Goal: Check status: Check status

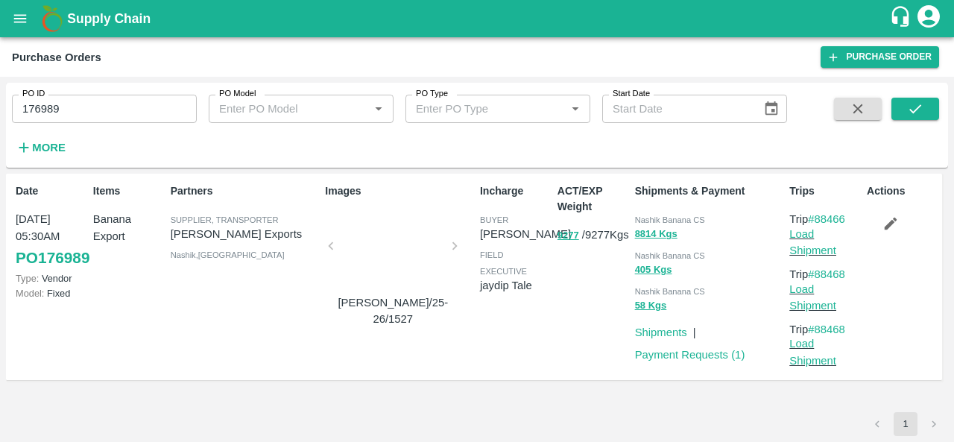
click at [75, 108] on input "176989" at bounding box center [104, 109] width 185 height 28
paste input "text"
click at [917, 104] on icon "submit" at bounding box center [915, 109] width 16 height 16
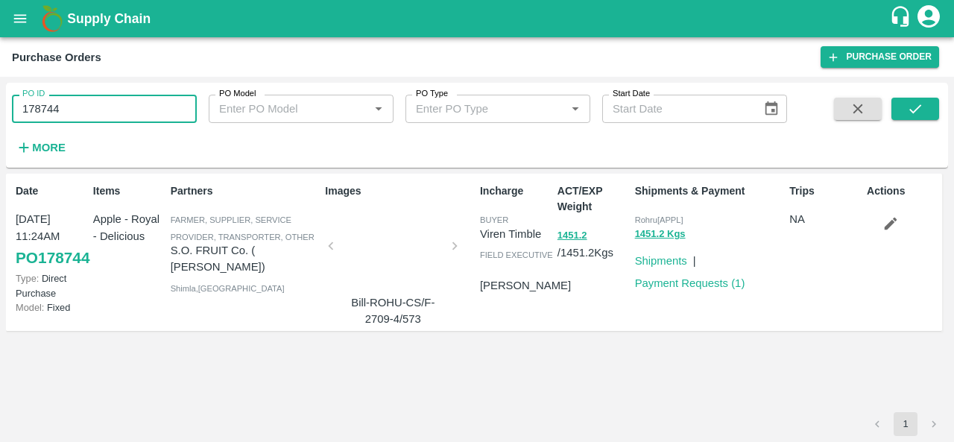
click at [107, 104] on input "178744" at bounding box center [104, 109] width 185 height 28
paste input "text"
click at [927, 102] on button "submit" at bounding box center [915, 109] width 48 height 22
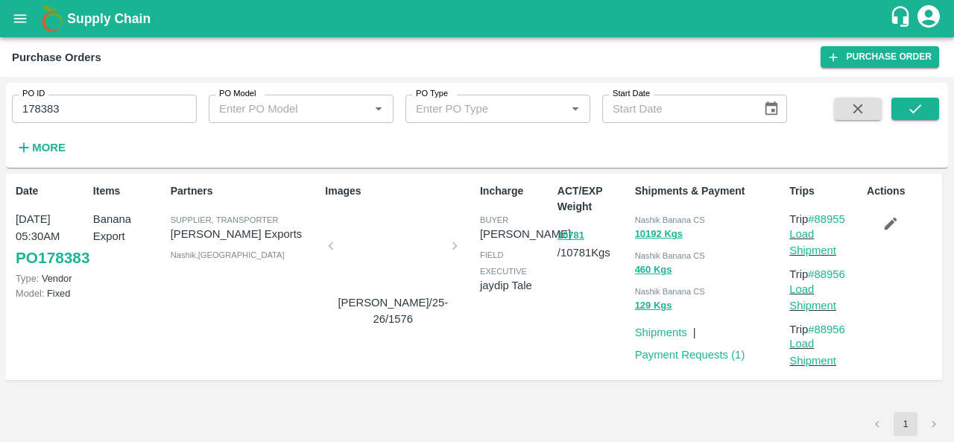
click at [647, 220] on span "Nashik Banana CS" at bounding box center [670, 219] width 70 height 9
copy div "Nashik Banana CS 10192 Kgs"
click at [136, 110] on input "178383" at bounding box center [104, 109] width 185 height 28
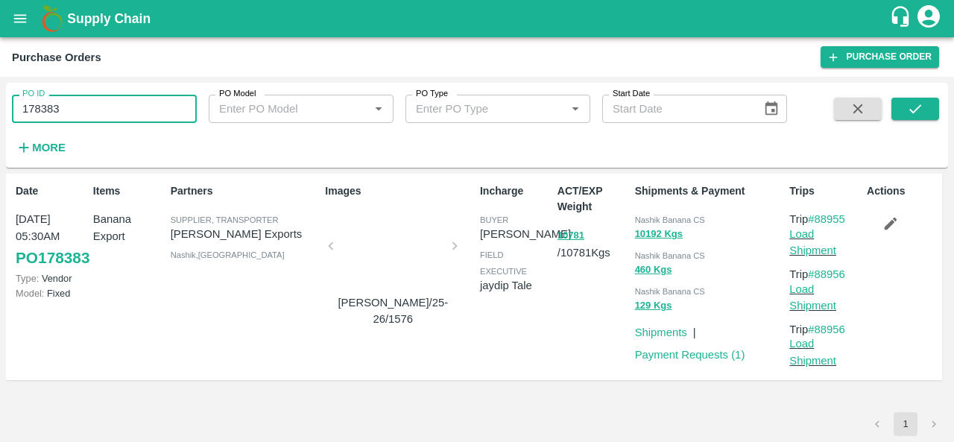
click at [136, 110] on input "178383" at bounding box center [104, 109] width 185 height 28
paste input "text"
click at [894, 113] on button "submit" at bounding box center [915, 109] width 48 height 22
click at [646, 215] on span "Nashik Banana CS" at bounding box center [670, 219] width 70 height 9
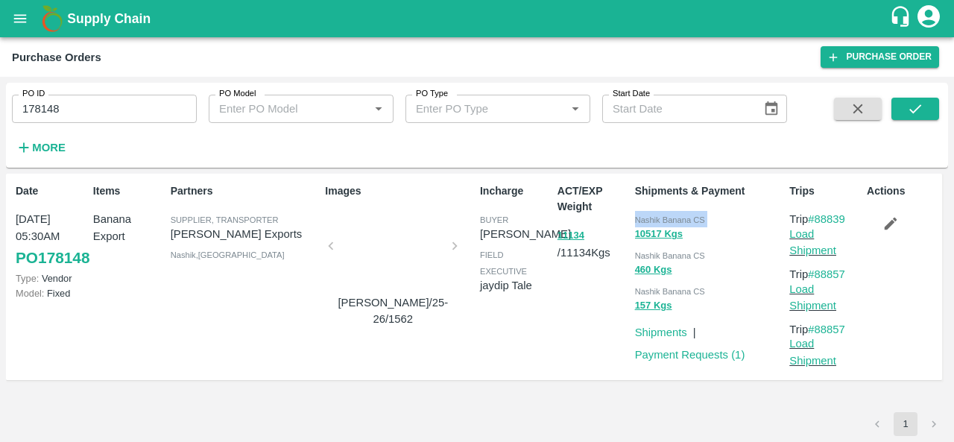
click at [646, 215] on span "Nashik Banana CS" at bounding box center [670, 219] width 70 height 9
copy div "Nashik Banana CS 10517 Kgs"
click at [110, 110] on input "178148" at bounding box center [104, 109] width 185 height 28
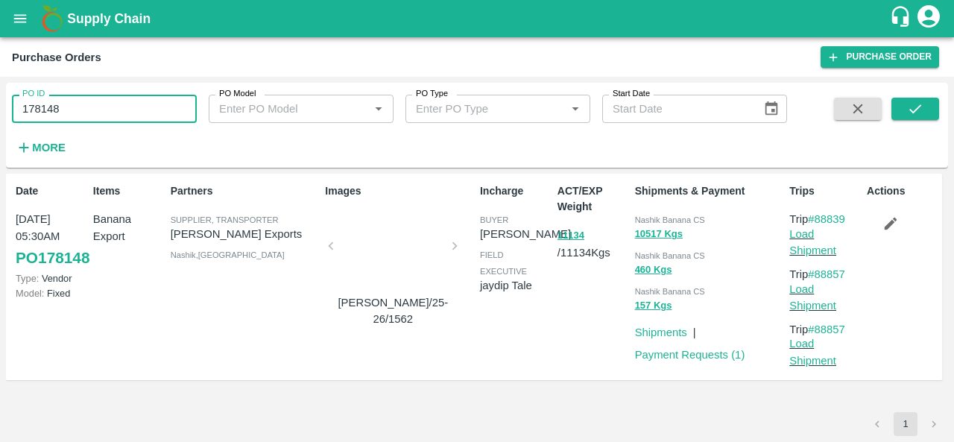
click at [110, 110] on input "178148" at bounding box center [104, 109] width 185 height 28
paste input "text"
click at [919, 107] on icon "submit" at bounding box center [915, 108] width 12 height 9
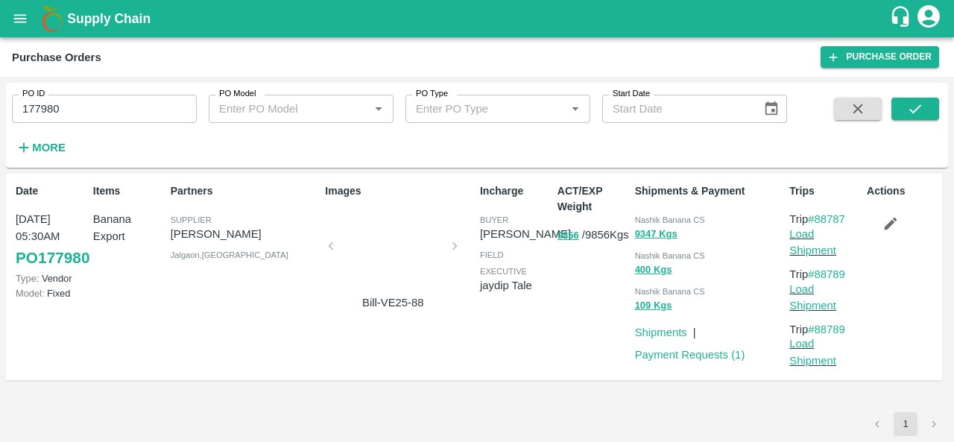
click at [151, 107] on input "177980" at bounding box center [104, 109] width 185 height 28
click at [910, 110] on icon "submit" at bounding box center [915, 108] width 12 height 9
click at [651, 215] on span "Nashik Banana CS" at bounding box center [670, 219] width 70 height 9
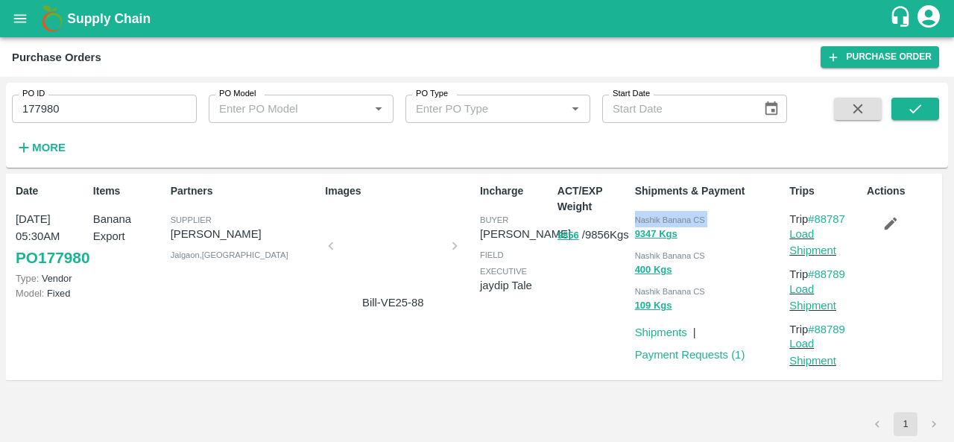
click at [651, 215] on span "Nashik Banana CS" at bounding box center [670, 219] width 70 height 9
copy div "Nashik Banana CS 9347 Kgs"
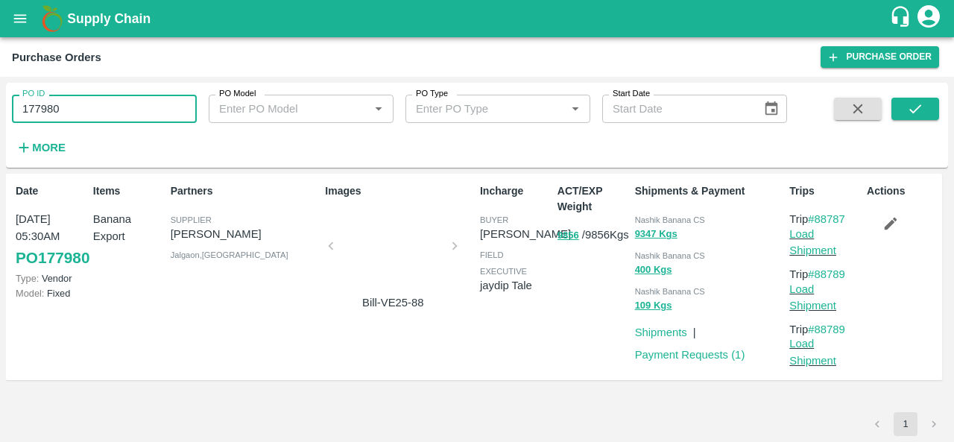
click at [110, 105] on input "177980" at bounding box center [104, 109] width 185 height 28
paste input "text"
click at [925, 112] on button "submit" at bounding box center [915, 109] width 48 height 22
click at [645, 215] on span "Nashik Banana CS" at bounding box center [670, 219] width 70 height 9
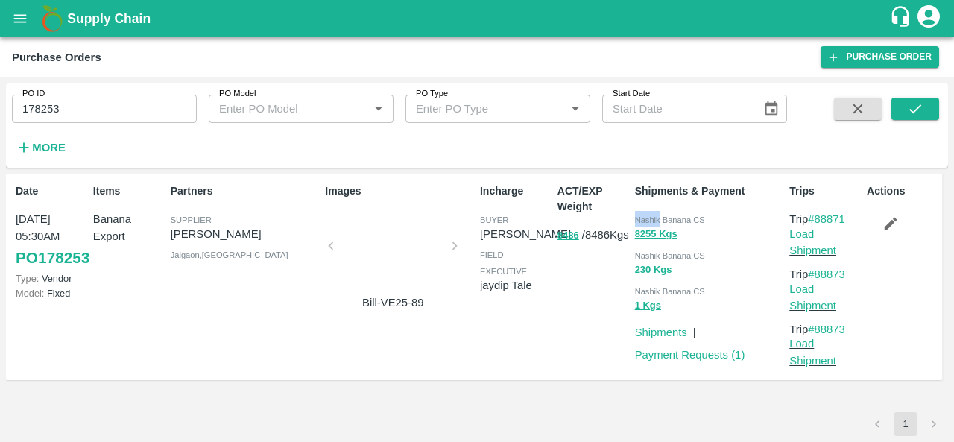
click at [645, 215] on span "Nashik Banana CS" at bounding box center [670, 219] width 70 height 9
copy div "Nashik Banana CS 8255 Kgs"
click at [121, 101] on input "178253" at bounding box center [104, 109] width 185 height 28
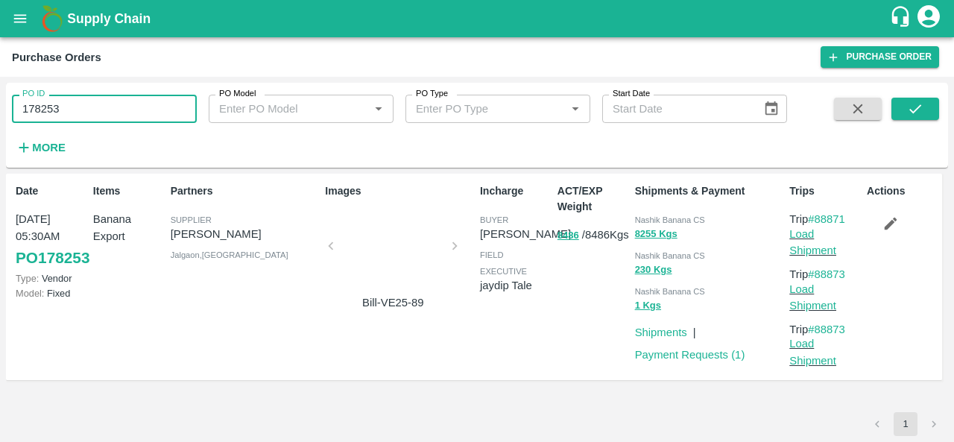
paste input "text"
click at [912, 104] on icon "submit" at bounding box center [915, 109] width 16 height 16
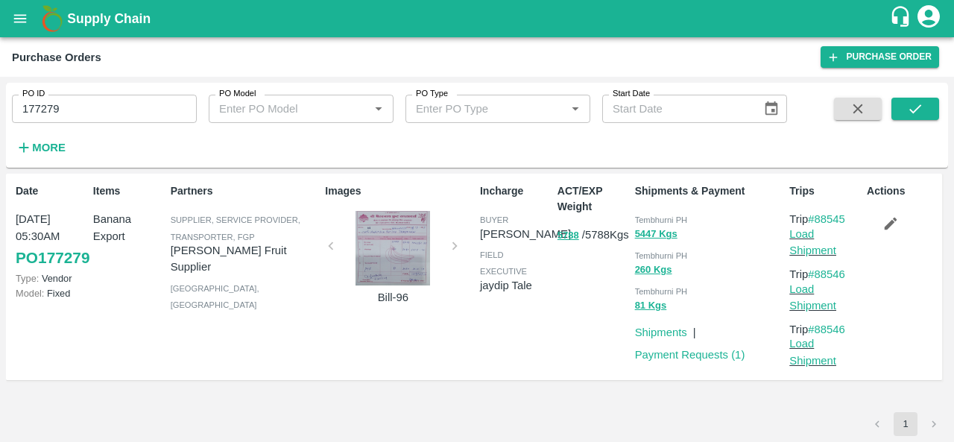
click at [653, 219] on span "Tembhurni PH" at bounding box center [661, 219] width 53 height 9
copy span "Tembhurni"
click at [87, 114] on input "177279" at bounding box center [104, 109] width 185 height 28
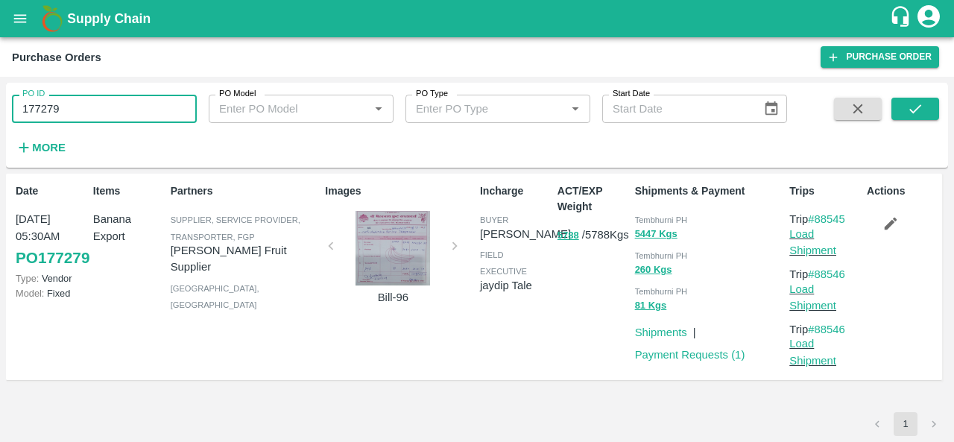
paste input "text"
click at [914, 101] on icon "submit" at bounding box center [915, 109] width 16 height 16
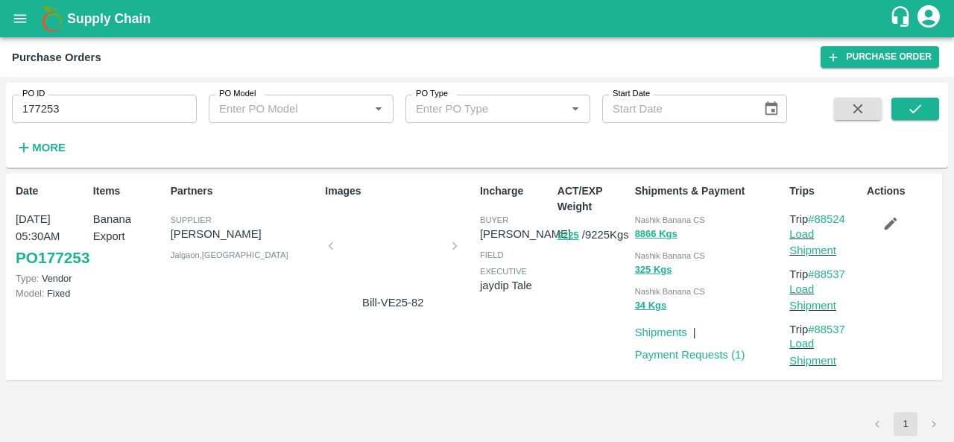
click at [645, 215] on div "Nashik Banana CS" at bounding box center [709, 219] width 149 height 16
click at [110, 118] on input "177253" at bounding box center [104, 109] width 185 height 28
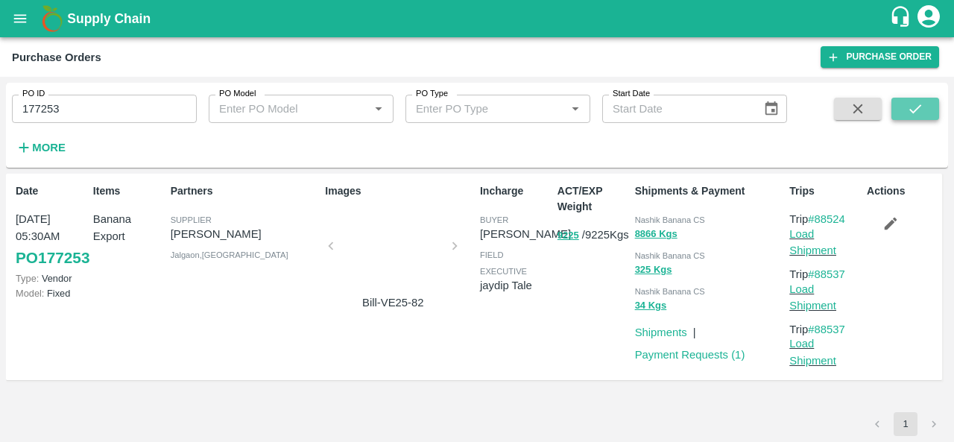
click at [923, 101] on icon "submit" at bounding box center [915, 109] width 16 height 16
click at [648, 215] on div "Nashik Banana CS" at bounding box center [709, 219] width 149 height 16
copy div "Nashik Banana CS 8866 Kgs"
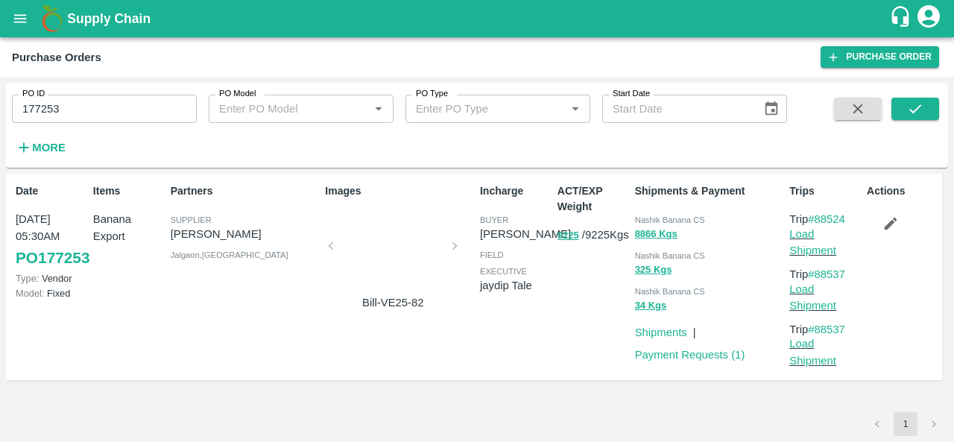
click at [102, 101] on input "177253" at bounding box center [104, 109] width 185 height 28
paste input "text"
click at [908, 111] on icon "submit" at bounding box center [915, 109] width 16 height 16
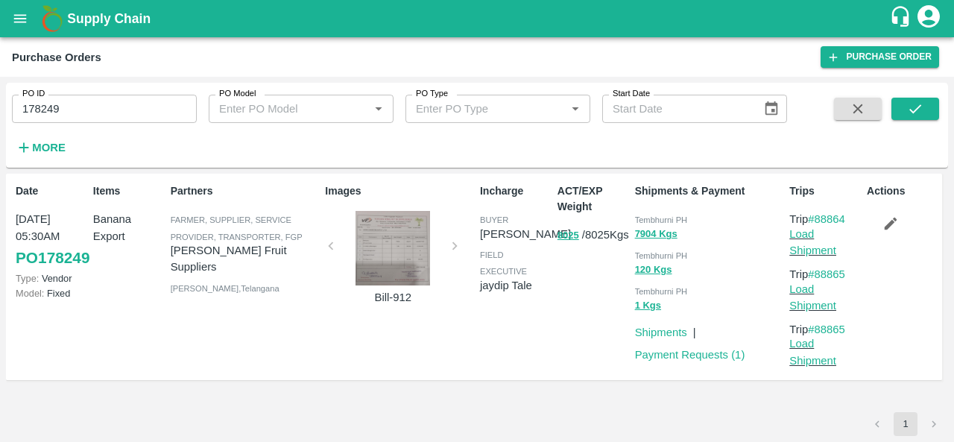
click at [642, 218] on span "Tembhurni PH" at bounding box center [661, 219] width 53 height 9
copy span "Tembhurni"
click at [113, 94] on div "PO ID 178249 PO ID" at bounding box center [98, 103] width 197 height 40
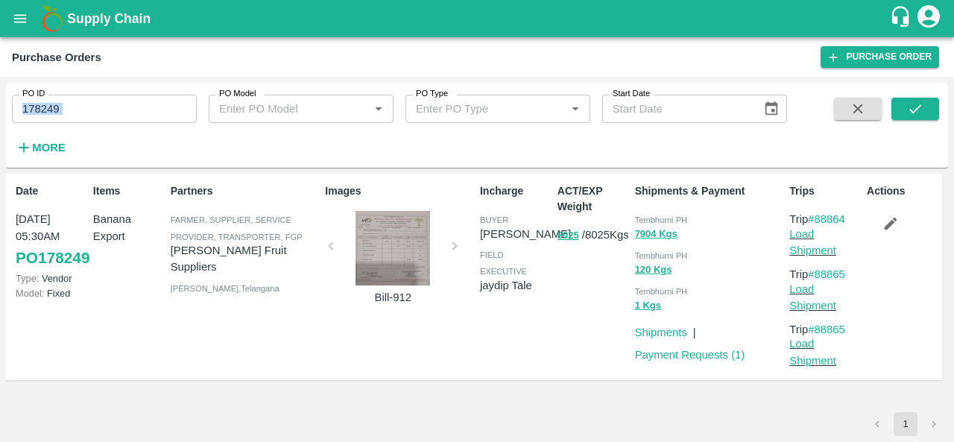
click at [145, 120] on input "178249" at bounding box center [104, 109] width 185 height 28
paste input "text"
click at [911, 113] on icon "submit" at bounding box center [915, 109] width 16 height 16
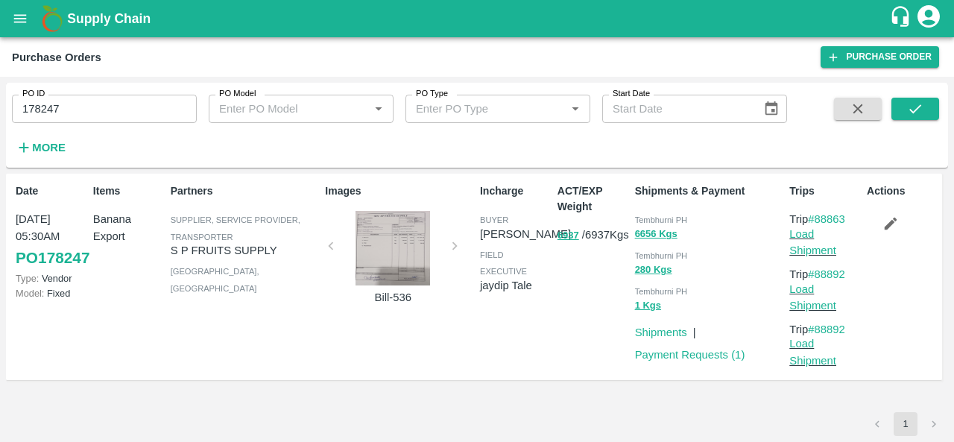
click at [644, 217] on span "Tembhurni PH" at bounding box center [661, 219] width 53 height 9
copy div "Tembhurni PH 6656 Kgs"
click at [383, 234] on div at bounding box center [393, 248] width 112 height 75
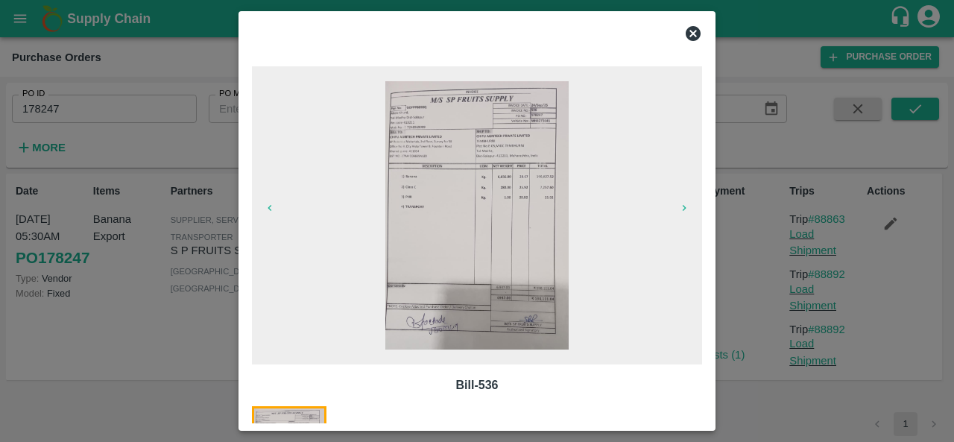
click at [694, 37] on icon at bounding box center [693, 33] width 15 height 15
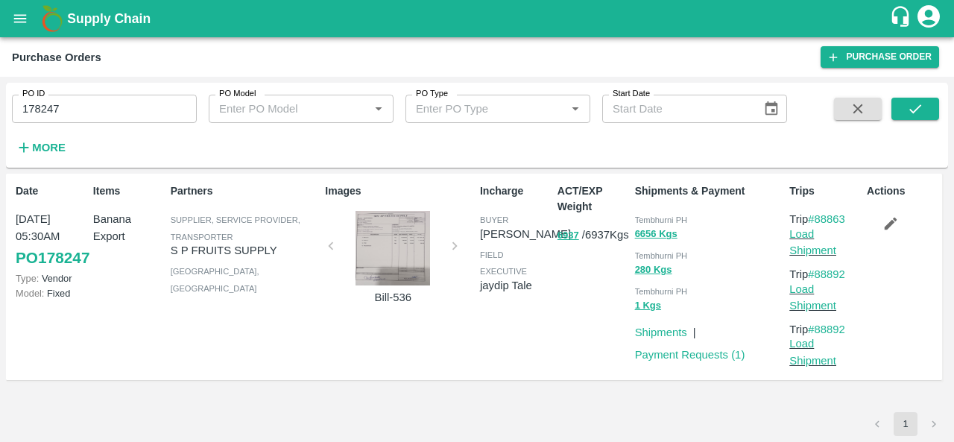
click at [642, 222] on span "Tembhurni PH" at bounding box center [661, 219] width 53 height 9
copy div "Tembhurni PH 6656 Kgs"
click at [113, 118] on input "178247" at bounding box center [104, 109] width 185 height 28
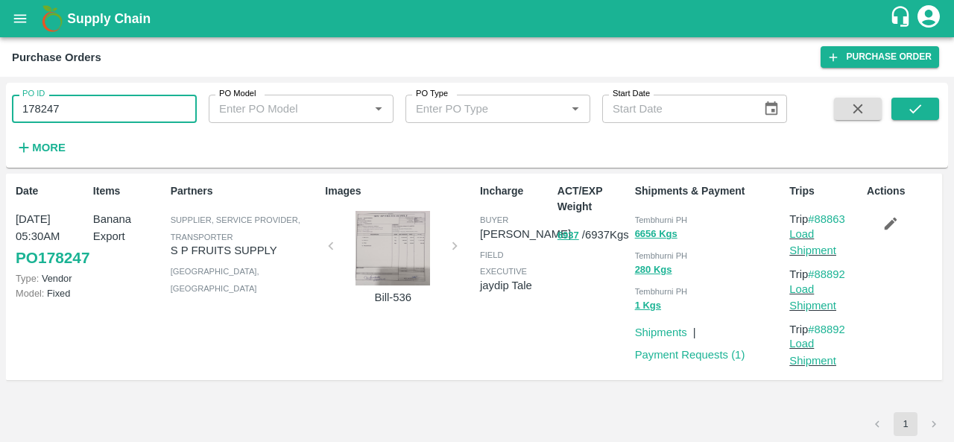
click at [113, 118] on input "178247" at bounding box center [104, 109] width 185 height 28
paste input "text"
click at [903, 104] on button "submit" at bounding box center [915, 109] width 48 height 22
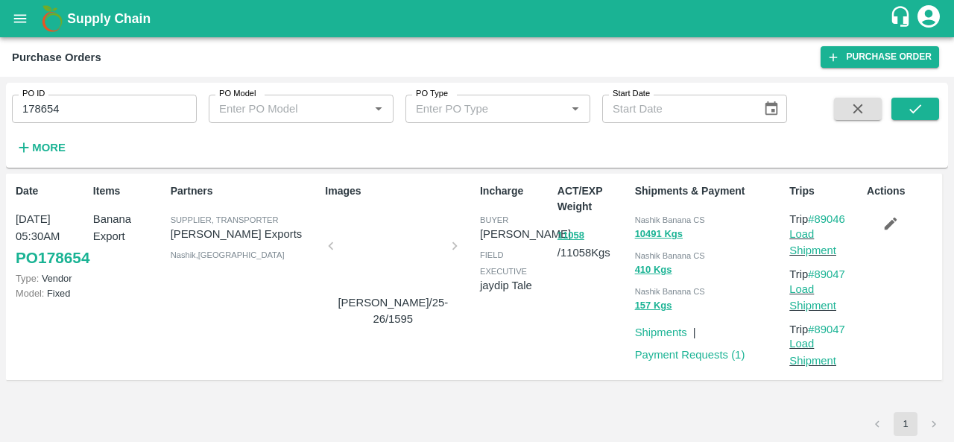
click at [665, 221] on span "Nashik Banana CS" at bounding box center [670, 219] width 70 height 9
copy div "Nashik Banana CS 10491 Kgs"
click at [128, 100] on input "178654" at bounding box center [104, 109] width 185 height 28
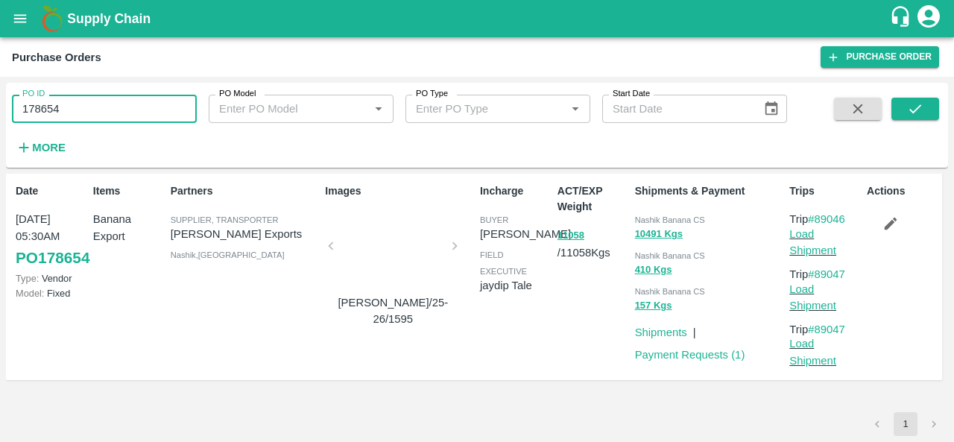
click at [128, 100] on input "178654" at bounding box center [104, 109] width 185 height 28
paste input "text"
click at [914, 108] on icon "submit" at bounding box center [915, 109] width 16 height 16
click at [644, 212] on div "Nashik Banana CS" at bounding box center [709, 219] width 149 height 16
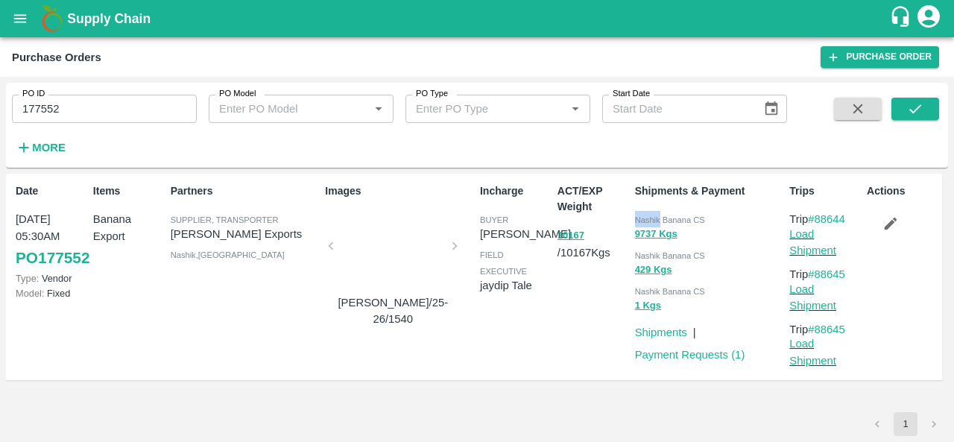
click at [644, 212] on div "Nashik Banana CS" at bounding box center [709, 219] width 149 height 16
click at [116, 107] on input "177552" at bounding box center [104, 109] width 185 height 28
paste input "text"
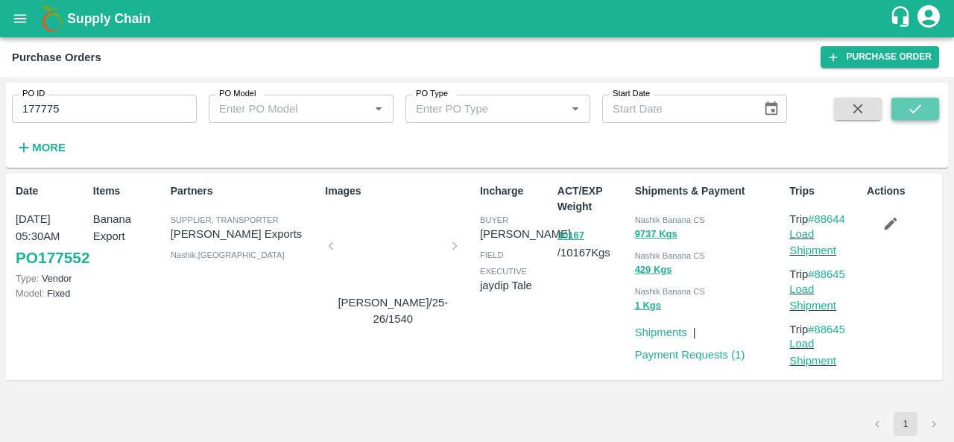
click at [911, 107] on icon "submit" at bounding box center [915, 109] width 16 height 16
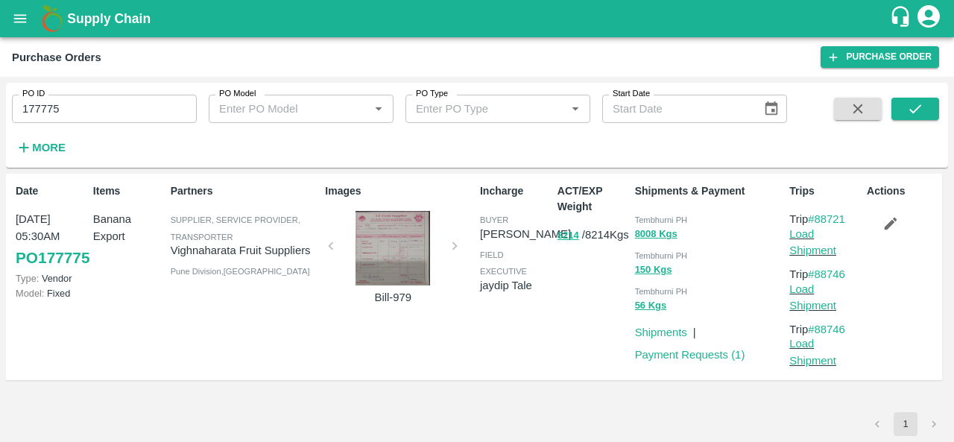
click at [654, 217] on span "Tembhurni PH" at bounding box center [661, 219] width 53 height 9
click at [115, 98] on input "177775" at bounding box center [104, 109] width 185 height 28
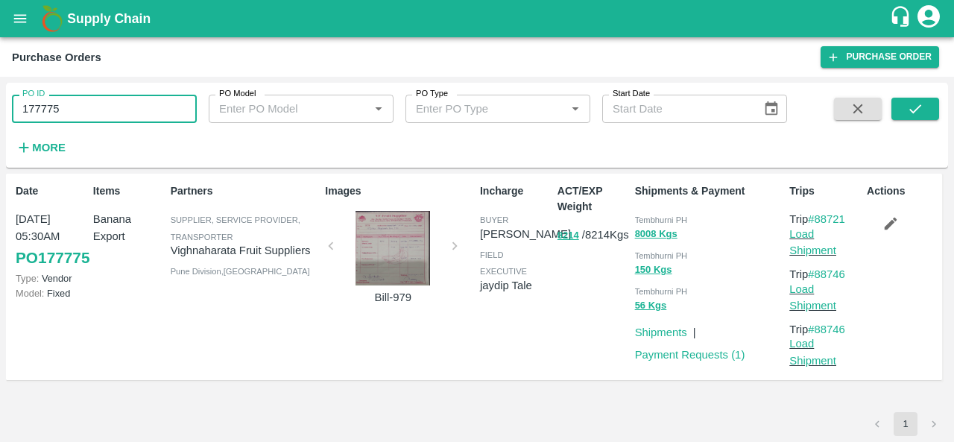
paste input "text"
click at [932, 107] on button "submit" at bounding box center [915, 109] width 48 height 22
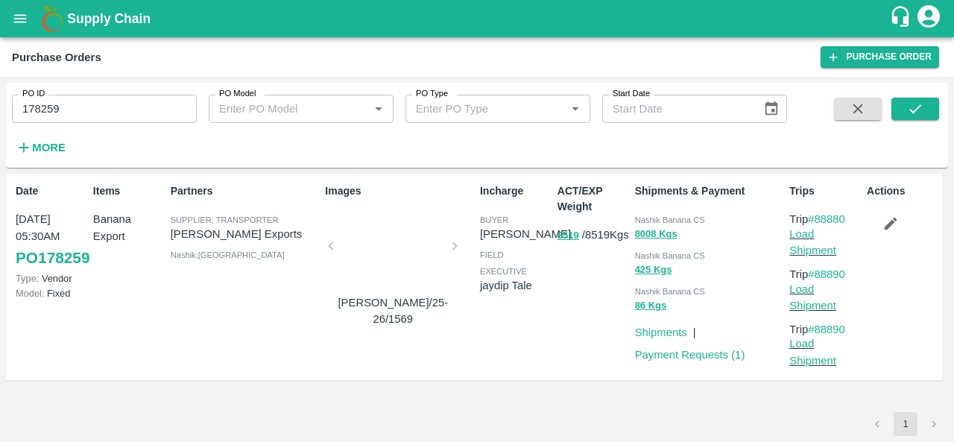
click at [647, 219] on span "Nashik Banana CS" at bounding box center [670, 219] width 70 height 9
click at [86, 105] on input "178259" at bounding box center [104, 109] width 185 height 28
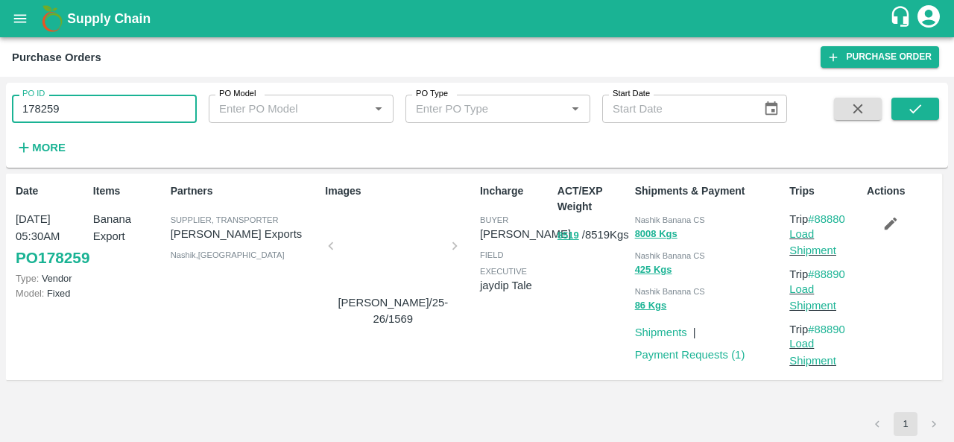
paste input "text"
click at [916, 107] on icon "submit" at bounding box center [915, 109] width 16 height 16
click at [653, 221] on span "Nashik Banana CS" at bounding box center [670, 219] width 70 height 9
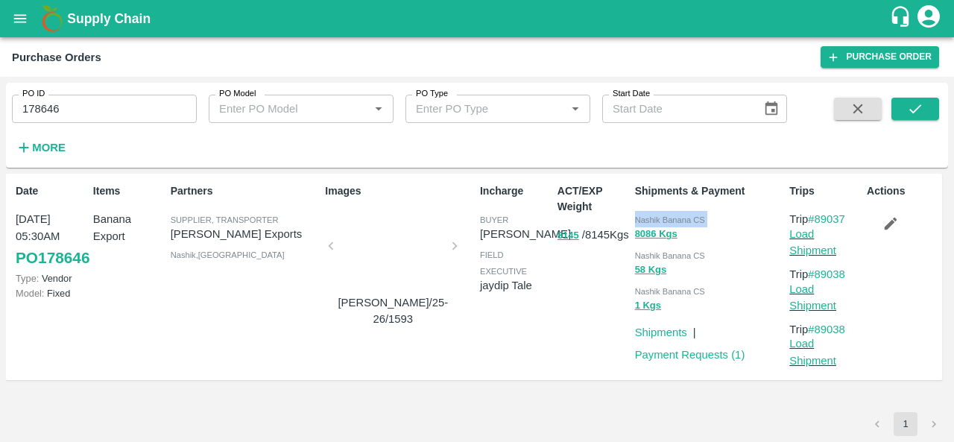
click at [653, 221] on span "Nashik Banana CS" at bounding box center [670, 219] width 70 height 9
click at [384, 243] on div at bounding box center [393, 250] width 112 height 79
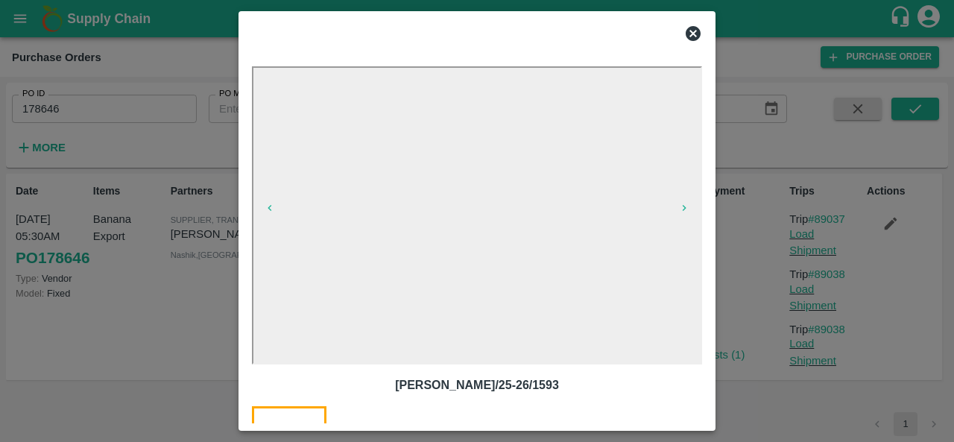
click at [690, 33] on icon at bounding box center [693, 33] width 15 height 15
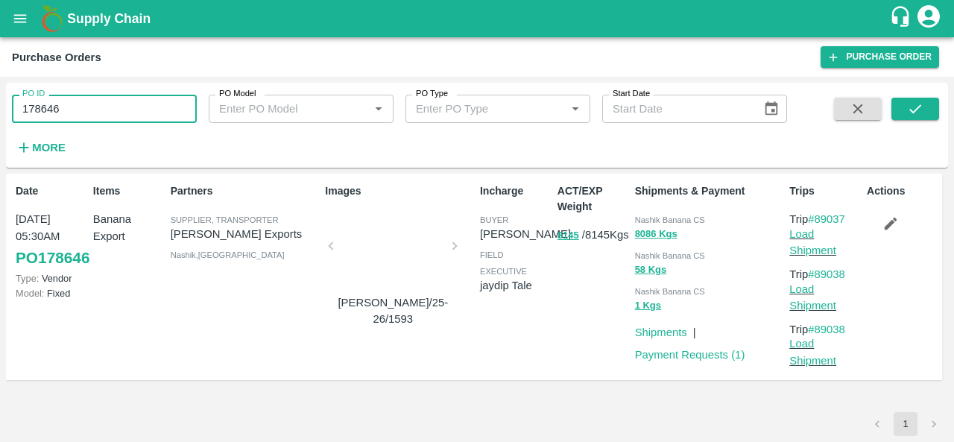
click at [110, 101] on input "178646" at bounding box center [104, 109] width 185 height 28
paste input "text"
click at [908, 99] on button "submit" at bounding box center [915, 109] width 48 height 22
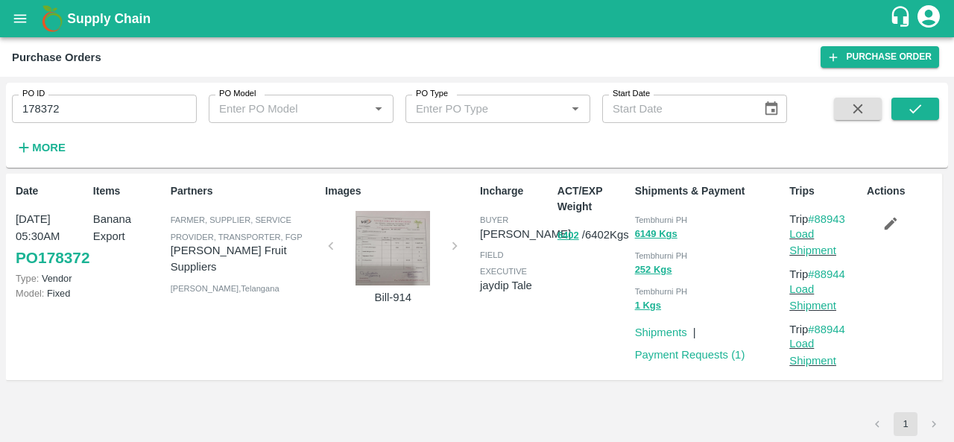
click at [650, 218] on span "Tembhurni PH" at bounding box center [661, 219] width 53 height 9
click at [139, 105] on input "178372" at bounding box center [104, 109] width 185 height 28
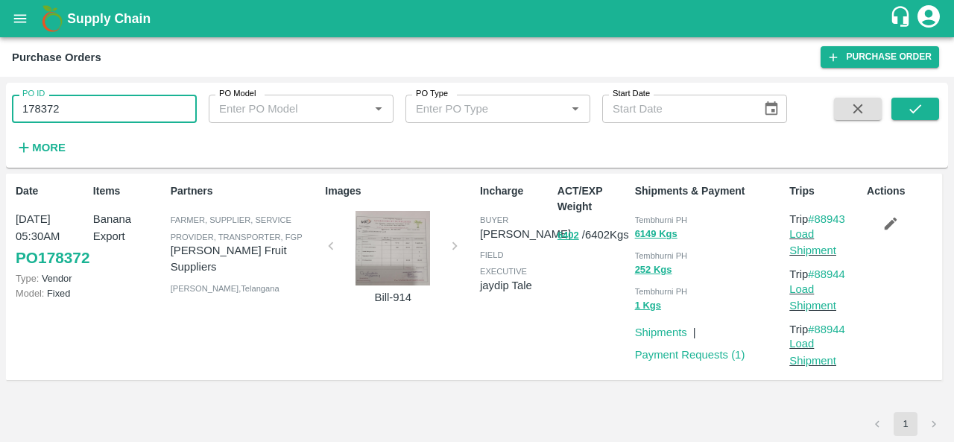
paste input "text"
click at [913, 106] on icon "submit" at bounding box center [915, 109] width 16 height 16
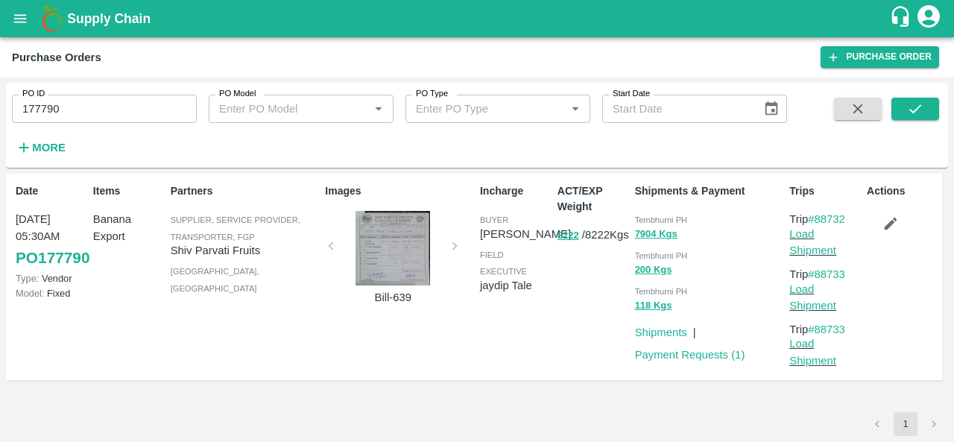
click at [402, 256] on div at bounding box center [393, 248] width 112 height 75
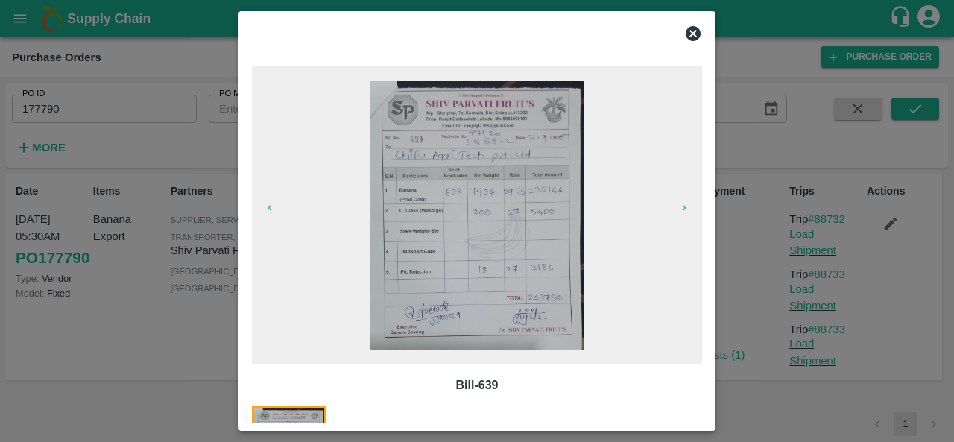
click at [402, 256] on img at bounding box center [477, 215] width 214 height 268
click at [693, 32] on icon at bounding box center [693, 34] width 18 height 18
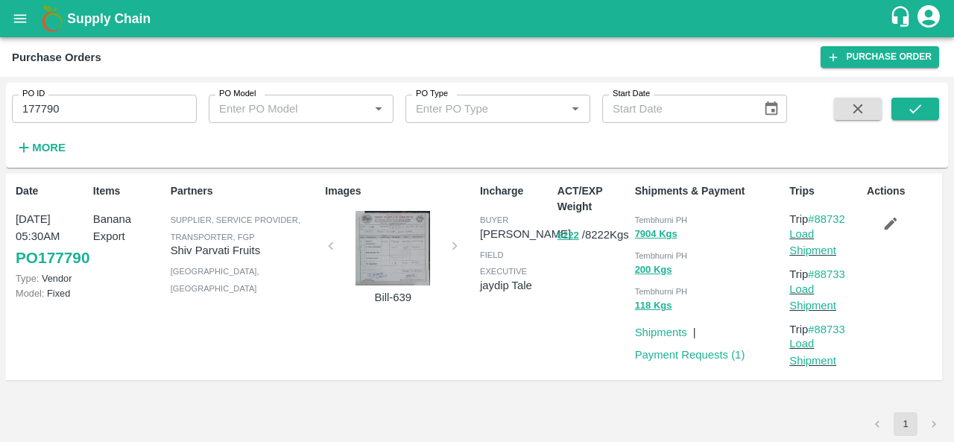
click at [660, 219] on span "Tembhurni PH" at bounding box center [661, 219] width 53 height 9
click at [98, 109] on input "177790" at bounding box center [104, 109] width 185 height 28
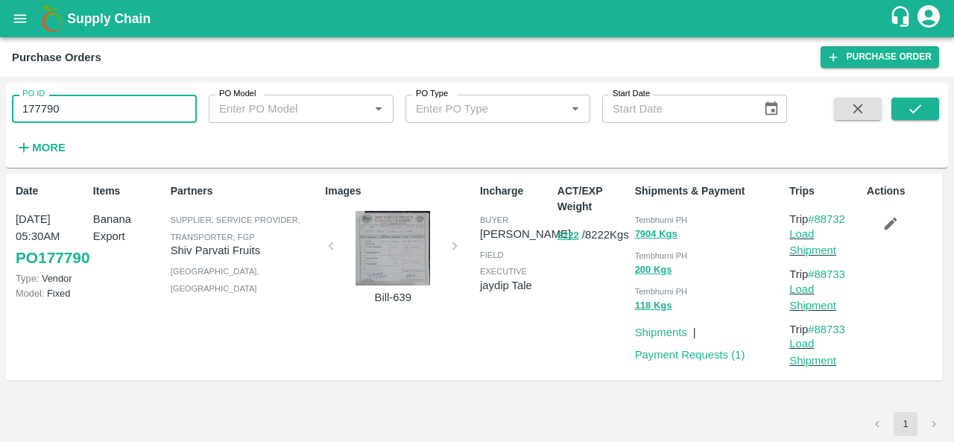
paste input "text"
click at [911, 113] on icon "submit" at bounding box center [915, 109] width 16 height 16
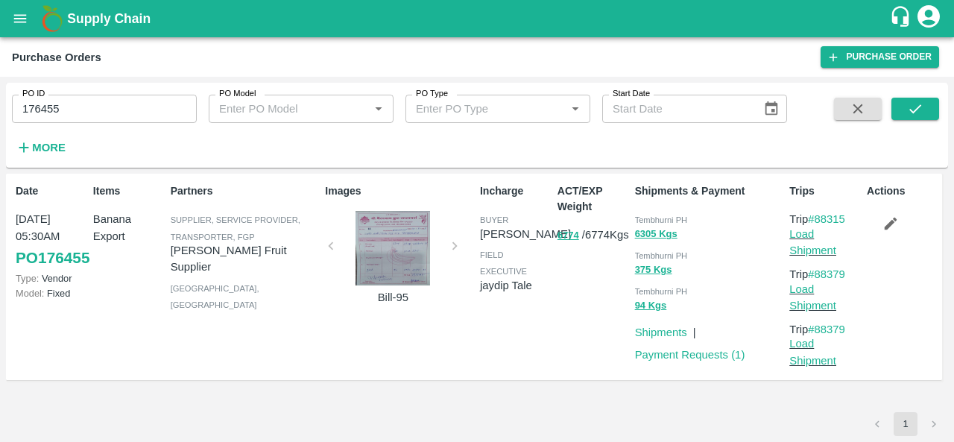
click at [653, 219] on span "Tembhurni PH" at bounding box center [661, 219] width 53 height 9
click at [78, 106] on input "176455" at bounding box center [104, 109] width 185 height 28
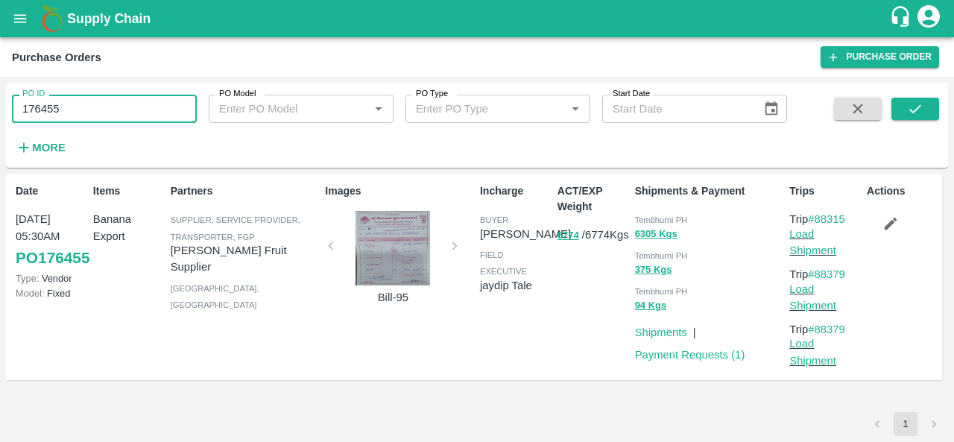
paste input "text"
click at [917, 107] on icon "submit" at bounding box center [915, 109] width 16 height 16
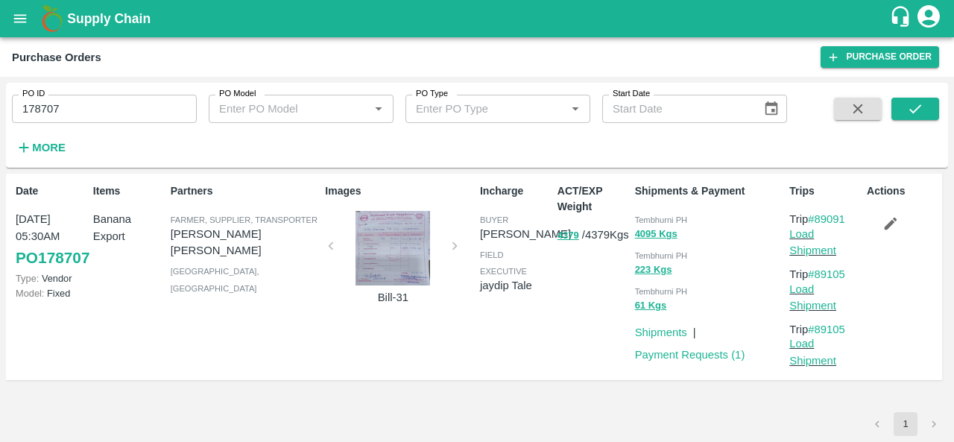
click at [548, 347] on div "Incharge buyer [PERSON_NAME] field executive [PERSON_NAME]" at bounding box center [513, 276] width 78 height 199
click at [639, 213] on div "Tembhurni PH" at bounding box center [709, 219] width 149 height 16
click at [83, 102] on input "178707" at bounding box center [104, 109] width 185 height 28
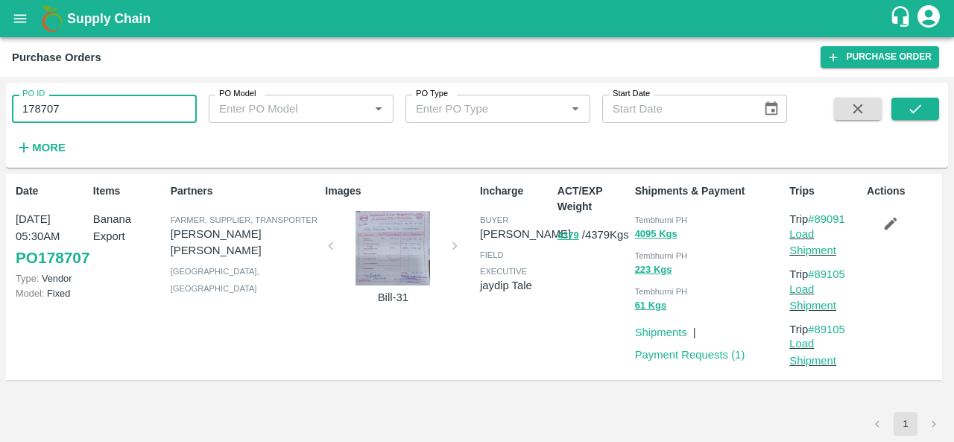
click at [83, 102] on input "178707" at bounding box center [104, 109] width 185 height 28
paste input "text"
click at [911, 114] on icon "submit" at bounding box center [915, 109] width 16 height 16
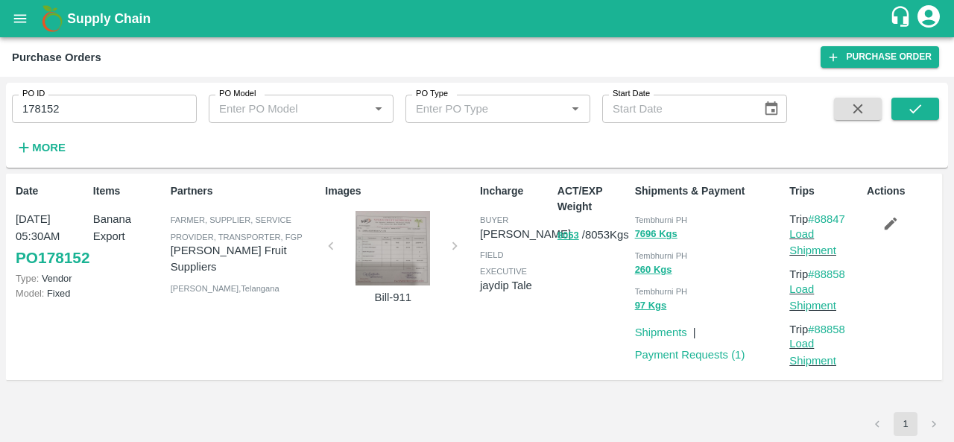
click at [657, 220] on span "Tembhurni PH" at bounding box center [661, 219] width 53 height 9
click at [86, 117] on input "178152" at bounding box center [104, 109] width 185 height 28
paste input "text"
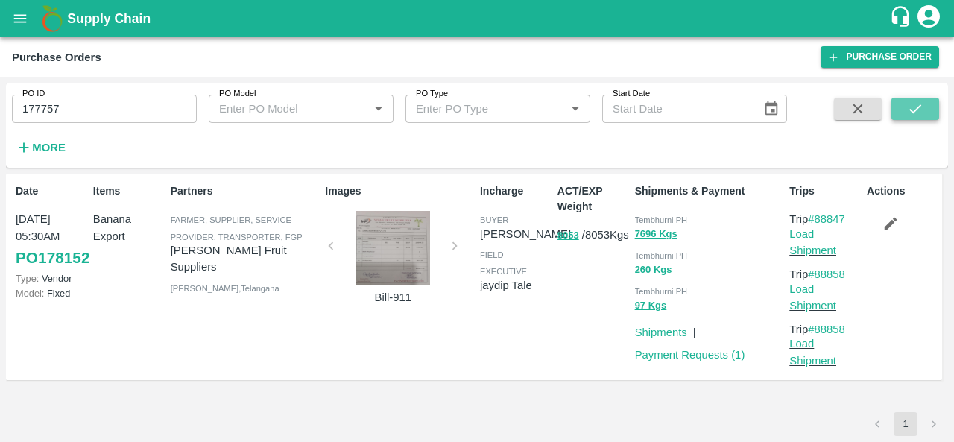
click at [926, 114] on button "submit" at bounding box center [915, 109] width 48 height 22
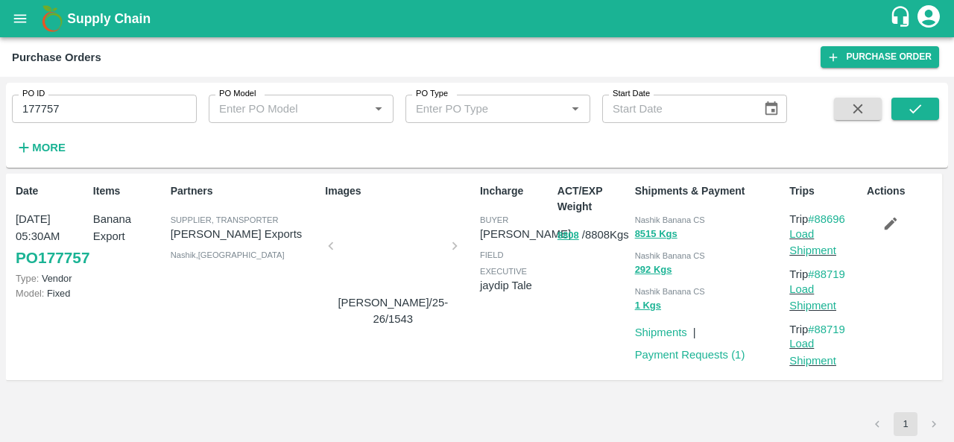
click at [643, 221] on span "Nashik Banana CS" at bounding box center [670, 219] width 70 height 9
click at [66, 106] on input "177757" at bounding box center [104, 109] width 185 height 28
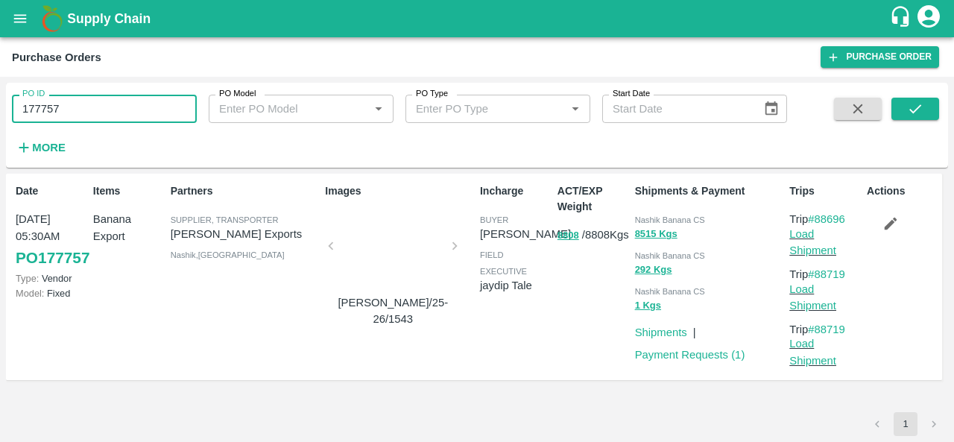
paste input "text"
click at [902, 112] on button "submit" at bounding box center [915, 109] width 48 height 22
click at [646, 216] on span "Nashik Banana CS" at bounding box center [670, 219] width 70 height 9
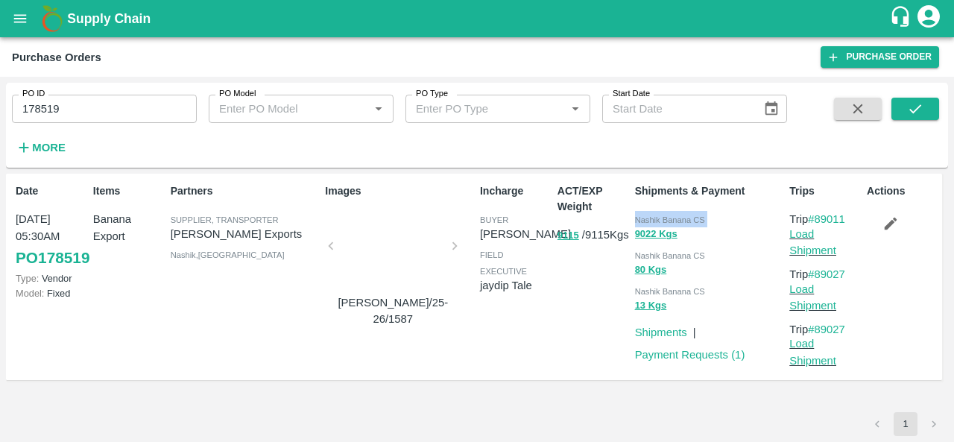
click at [646, 216] on span "Nashik Banana CS" at bounding box center [670, 219] width 70 height 9
click at [86, 108] on input "178519" at bounding box center [104, 109] width 185 height 28
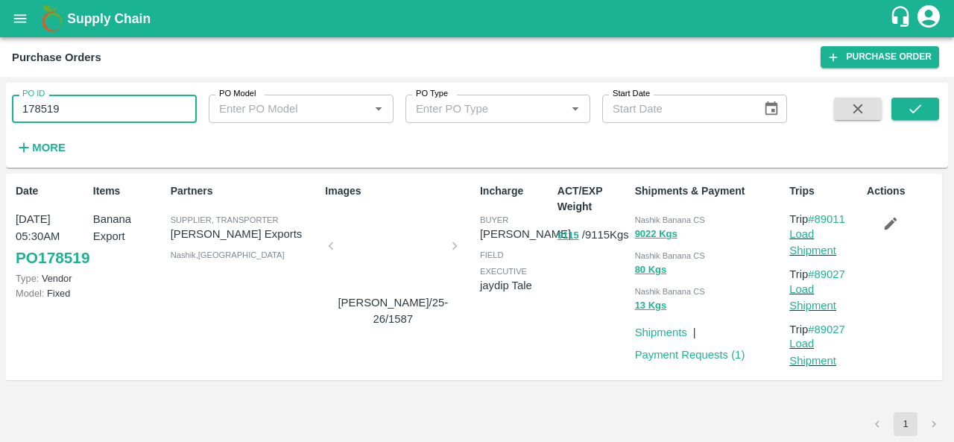
click at [86, 108] on input "178519" at bounding box center [104, 109] width 185 height 28
paste input "text"
click at [921, 115] on icon "submit" at bounding box center [915, 109] width 16 height 16
click at [643, 220] on span "Nashik Banana CS" at bounding box center [670, 219] width 70 height 9
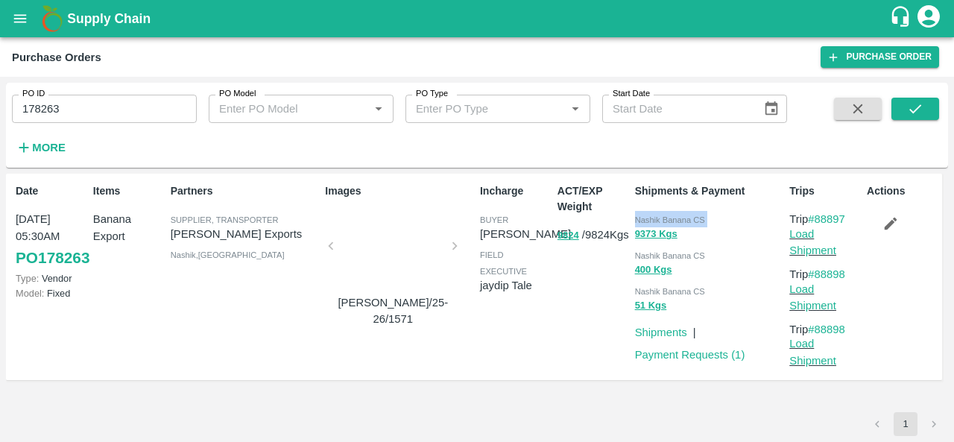
click at [643, 220] on span "Nashik Banana CS" at bounding box center [670, 219] width 70 height 9
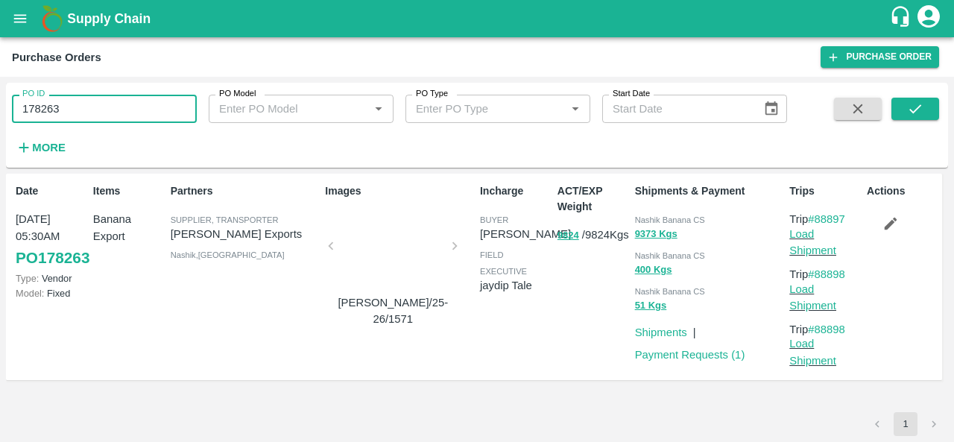
click at [122, 105] on input "178263" at bounding box center [104, 109] width 185 height 28
paste input "text"
click at [914, 107] on icon "submit" at bounding box center [915, 109] width 16 height 16
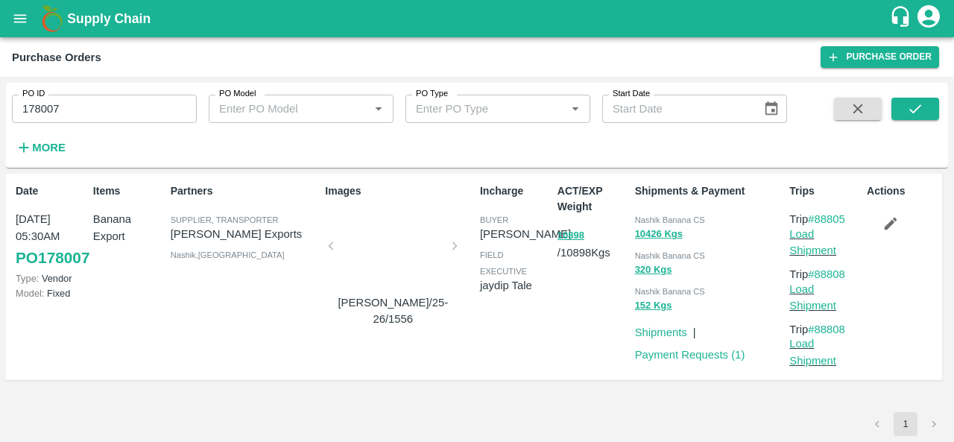
click at [639, 214] on div "Nashik Banana CS" at bounding box center [709, 219] width 149 height 16
click at [92, 110] on input "178007" at bounding box center [104, 109] width 185 height 28
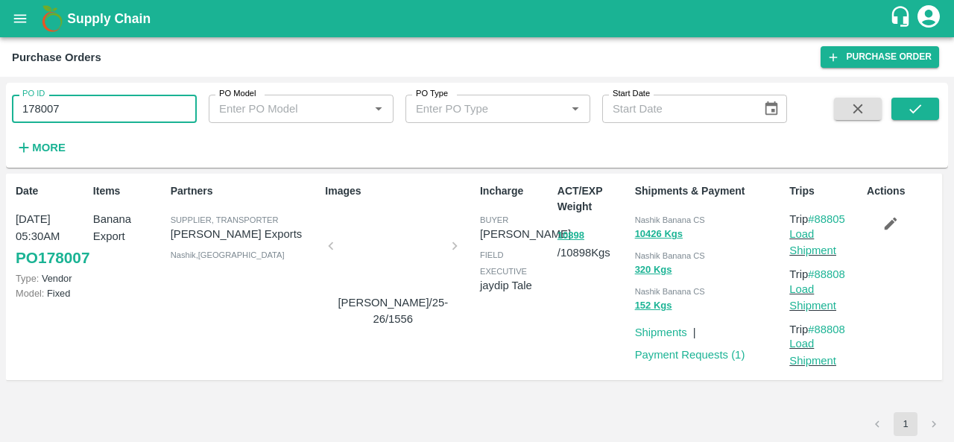
paste input "text"
click at [913, 98] on button "submit" at bounding box center [915, 109] width 48 height 22
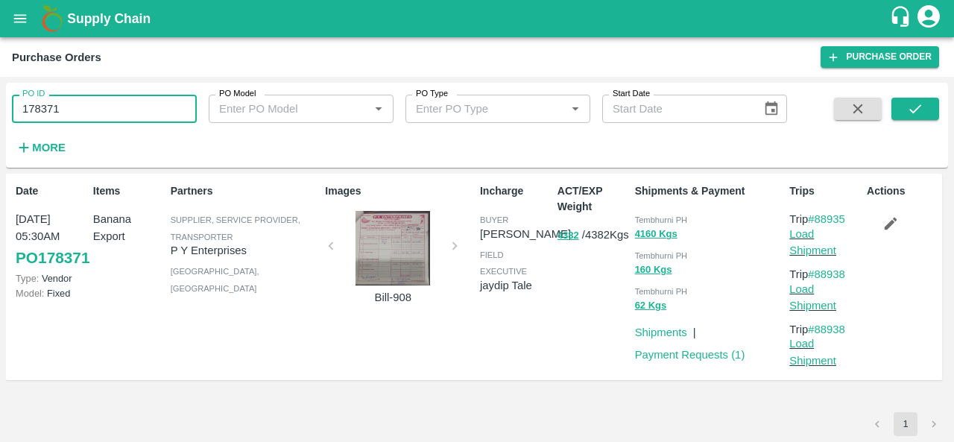
click at [130, 99] on input "178371" at bounding box center [104, 109] width 185 height 28
paste input "text"
click at [903, 108] on button "submit" at bounding box center [915, 109] width 48 height 22
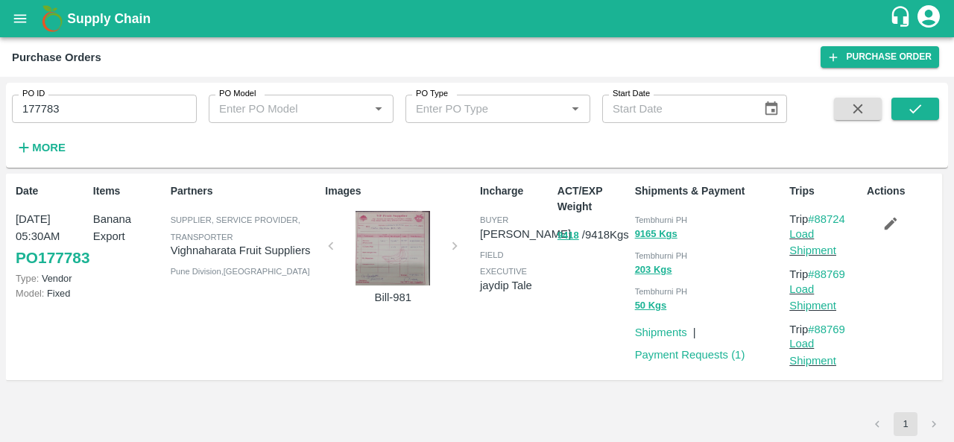
click at [639, 218] on span "Tembhurni PH" at bounding box center [661, 219] width 53 height 9
click at [103, 101] on input "177783" at bounding box center [104, 109] width 185 height 28
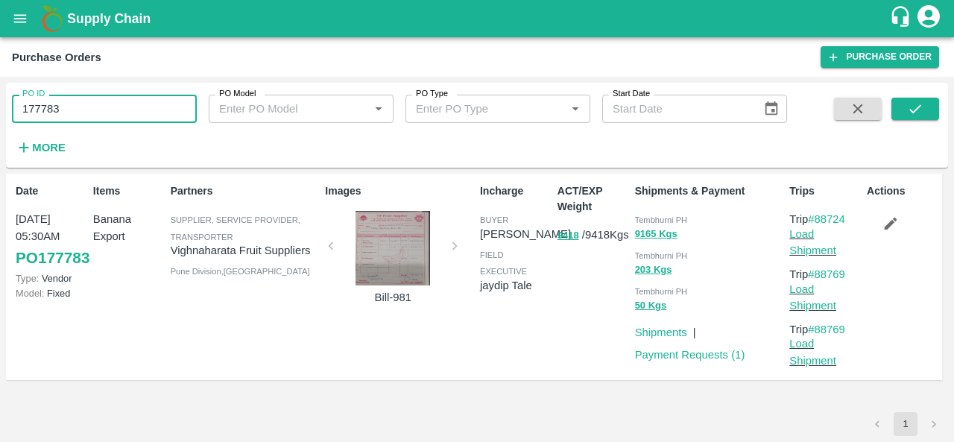
paste input "text"
click at [918, 107] on icon "submit" at bounding box center [915, 108] width 12 height 9
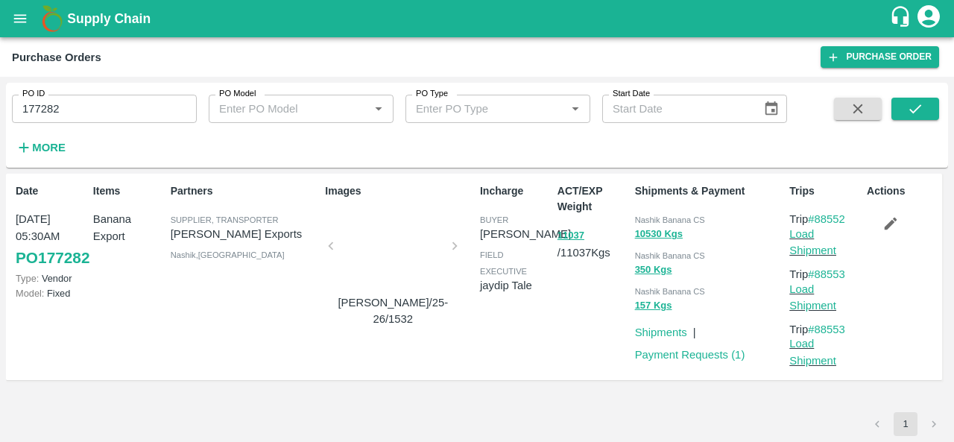
click at [643, 216] on span "Nashik Banana CS" at bounding box center [670, 219] width 70 height 9
click at [84, 113] on input "177282" at bounding box center [104, 109] width 185 height 28
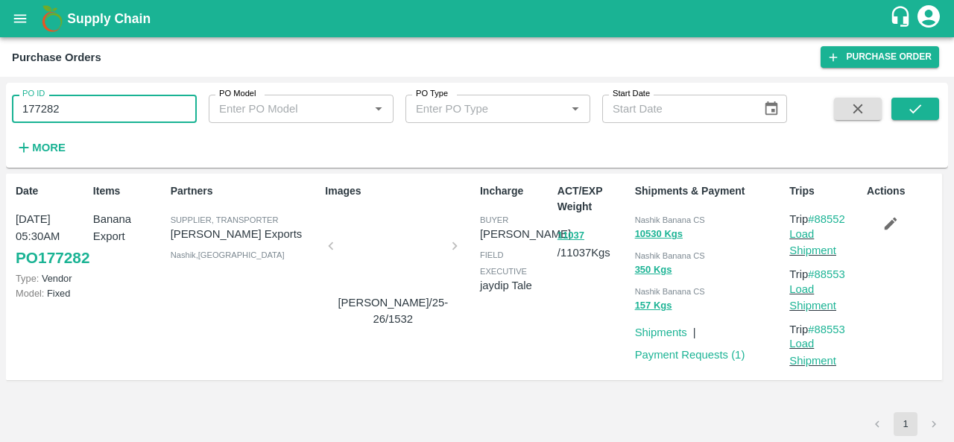
paste input "text"
click at [917, 111] on icon "submit" at bounding box center [915, 109] width 16 height 16
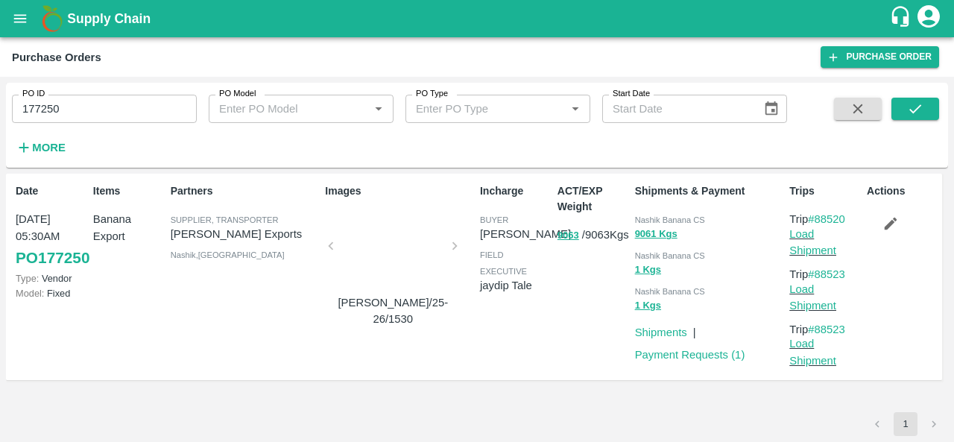
click at [651, 212] on div "Nashik Banana CS" at bounding box center [709, 219] width 149 height 16
click at [130, 118] on input "177250" at bounding box center [104, 109] width 185 height 28
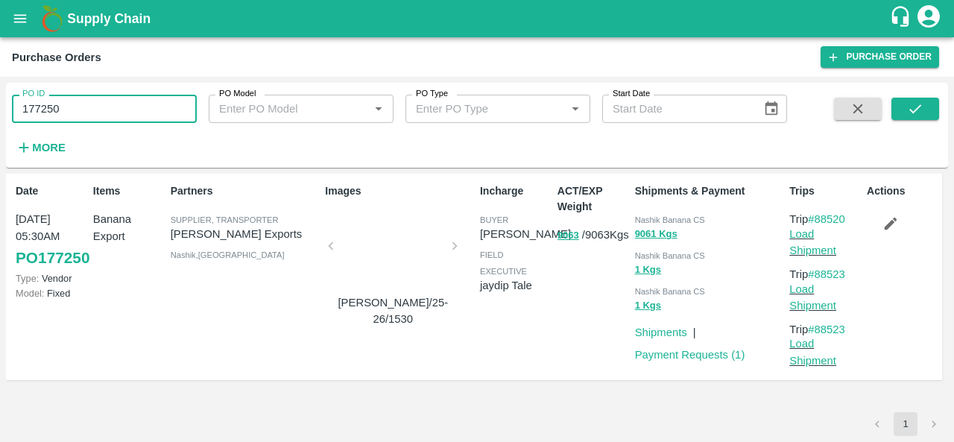
paste input "text"
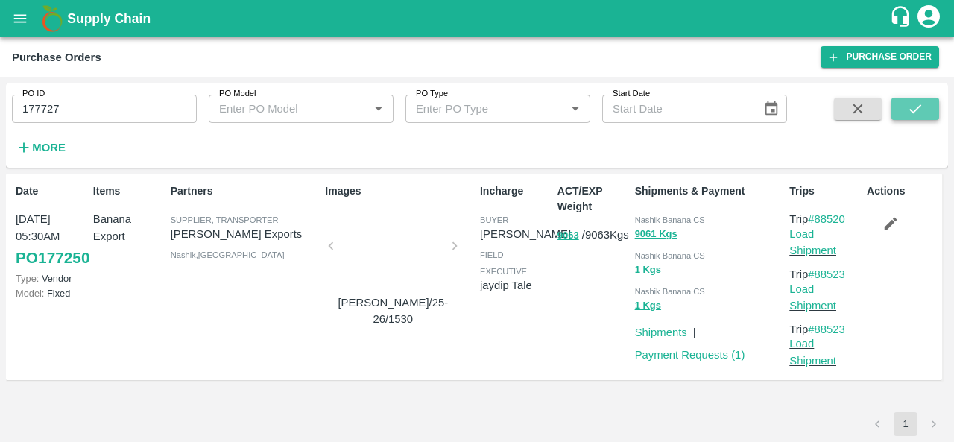
click at [917, 98] on button "submit" at bounding box center [915, 109] width 48 height 22
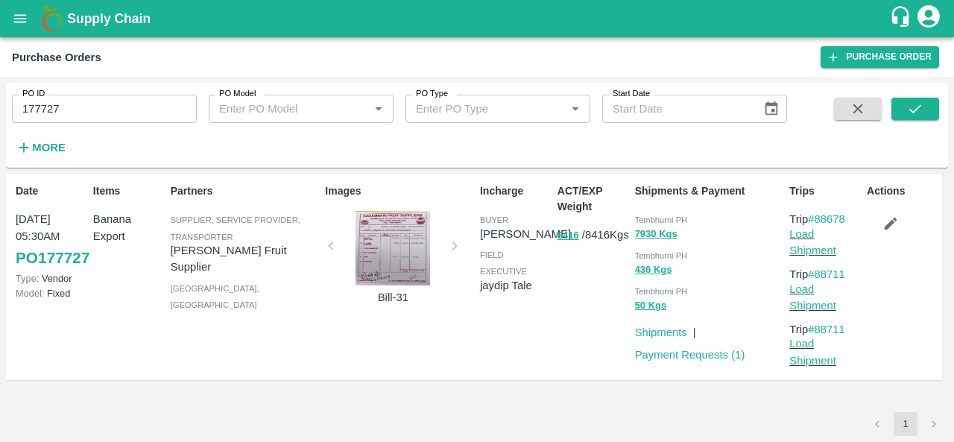
click at [648, 217] on span "Tembhurni PH" at bounding box center [661, 219] width 53 height 9
click at [116, 107] on input "177727" at bounding box center [104, 109] width 185 height 28
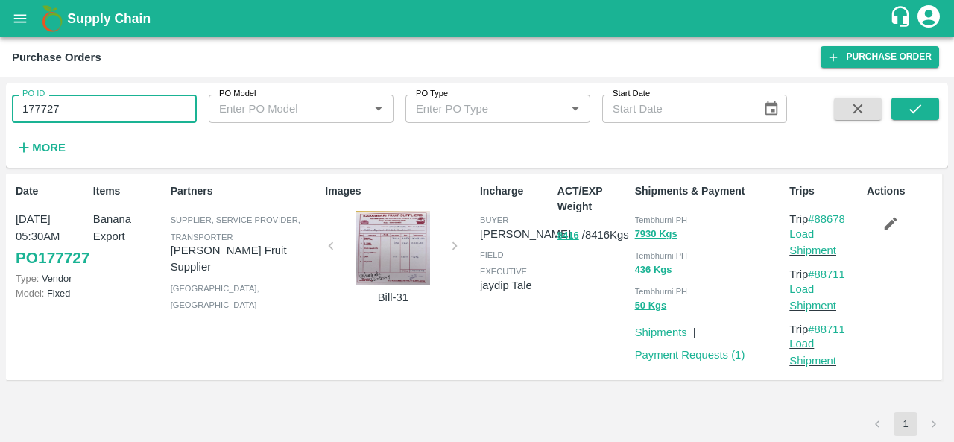
paste input "text"
click at [909, 102] on icon "submit" at bounding box center [915, 109] width 16 height 16
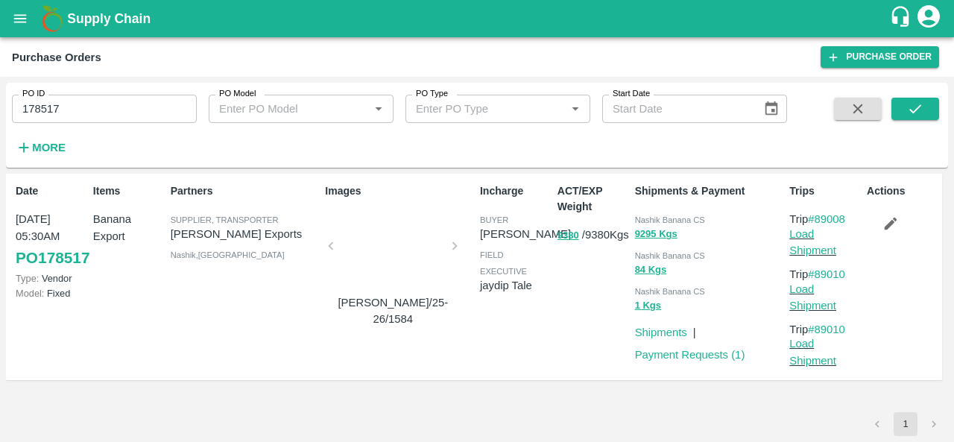
click at [575, 329] on div "ACT/EXP Weight 9380 / 9380 Kgs" at bounding box center [590, 276] width 78 height 199
click at [663, 212] on div "Nashik Banana CS" at bounding box center [709, 219] width 149 height 16
click at [88, 107] on input "178517" at bounding box center [104, 109] width 185 height 28
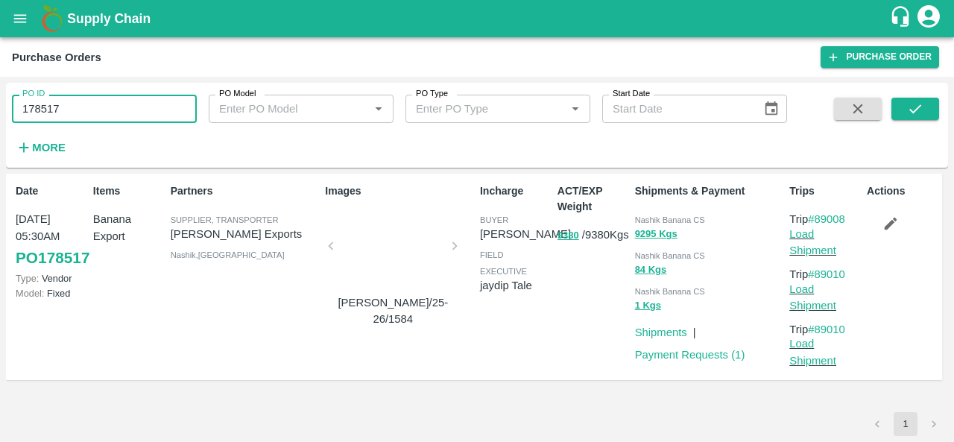
click at [88, 107] on input "178517" at bounding box center [104, 109] width 185 height 28
paste input "text"
click at [911, 107] on icon "submit" at bounding box center [915, 109] width 16 height 16
click at [650, 215] on span "Nashik Banana CS" at bounding box center [670, 219] width 70 height 9
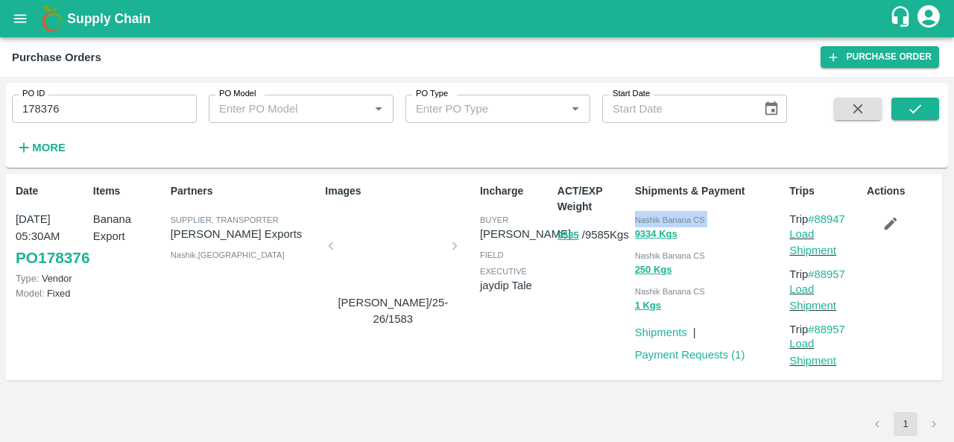
click at [650, 215] on span "Nashik Banana CS" at bounding box center [670, 219] width 70 height 9
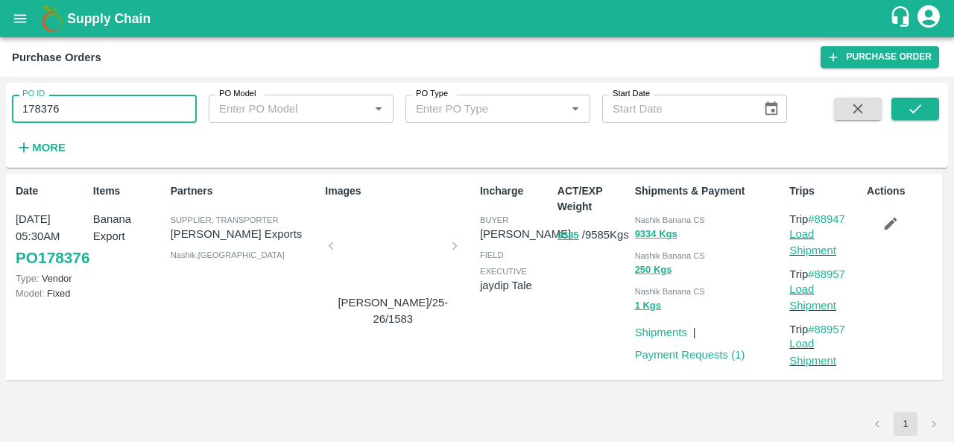
click at [158, 106] on input "178376" at bounding box center [104, 109] width 185 height 28
paste input "text"
type input "177800"
click at [914, 104] on icon "submit" at bounding box center [915, 109] width 16 height 16
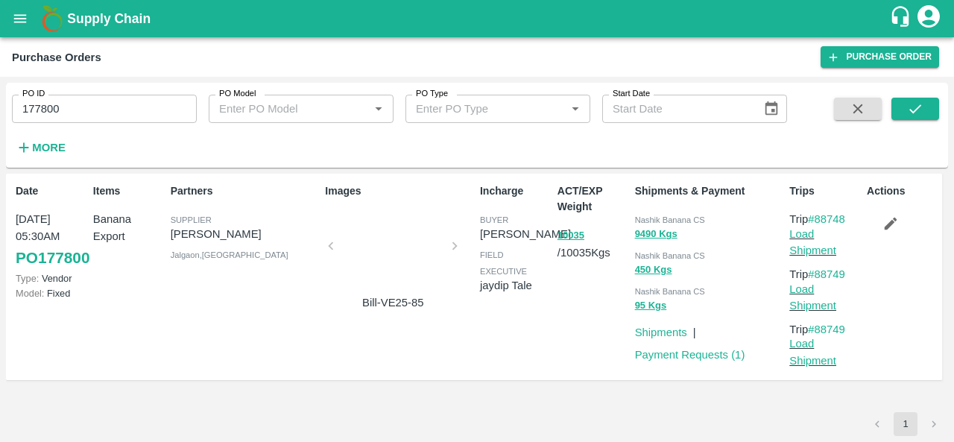
click at [651, 218] on span "Nashik Banana CS" at bounding box center [670, 219] width 70 height 9
